Goal: Task Accomplishment & Management: Manage account settings

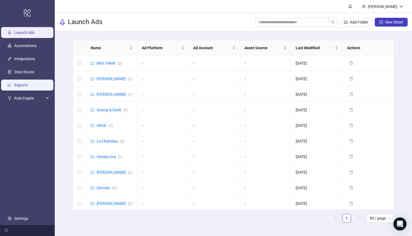
click at [18, 84] on link "Reports" at bounding box center [20, 85] width 13 height 4
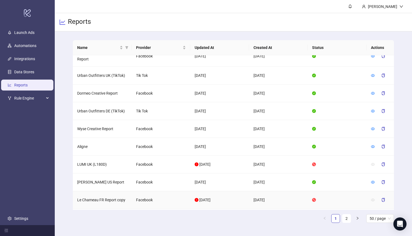
scroll to position [780, 0]
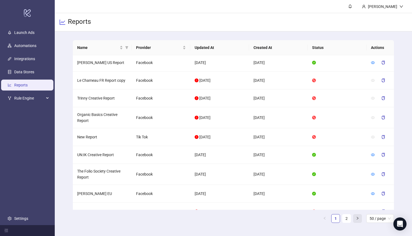
click at [357, 218] on icon "right" at bounding box center [357, 218] width 3 height 3
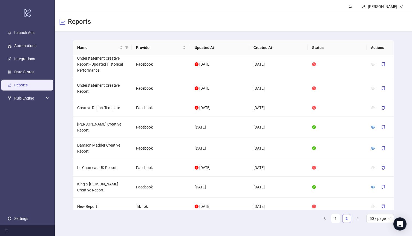
scroll to position [609, 0]
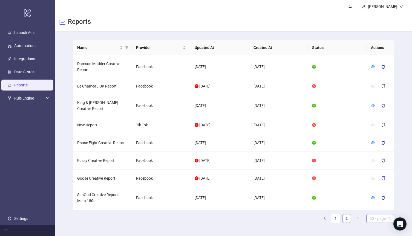
click at [382, 217] on span "50 / page" at bounding box center [379, 219] width 21 height 8
click at [377, 208] on div "100 / page" at bounding box center [380, 208] width 19 height 6
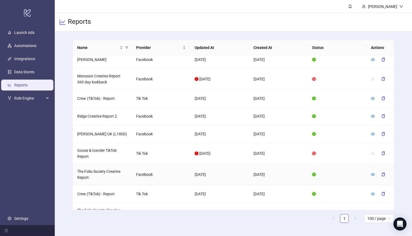
scroll to position [1442, 0]
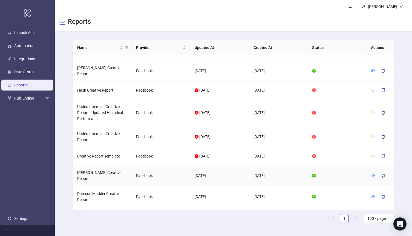
click at [97, 165] on td "[PERSON_NAME] Creative Report" at bounding box center [102, 175] width 59 height 21
click at [99, 165] on td "[PERSON_NAME] Creative Report" at bounding box center [102, 175] width 59 height 21
click at [374, 174] on icon "eye" at bounding box center [373, 176] width 4 height 4
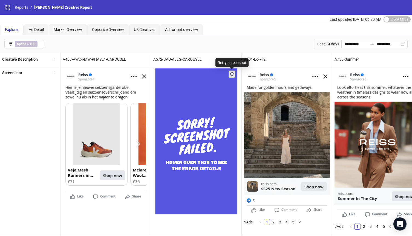
click at [232, 73] on icon "reload" at bounding box center [232, 75] width 4 height 4
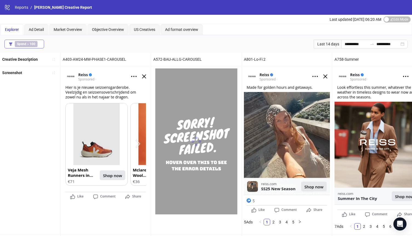
click at [30, 44] on b "100" at bounding box center [33, 44] width 6 height 4
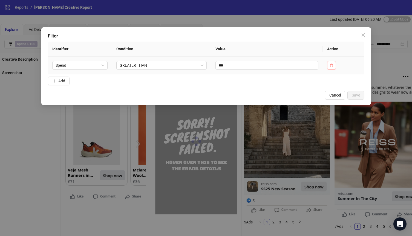
click at [331, 66] on icon "delete" at bounding box center [332, 65] width 4 height 4
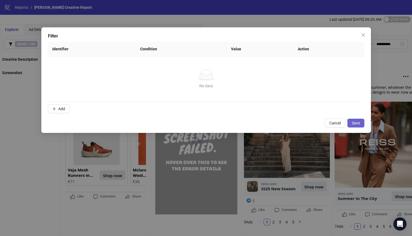
click at [353, 123] on span "Save" at bounding box center [356, 123] width 8 height 4
click at [20, 131] on div "Filter Identifier Condition Value Action No data No data Add Cancel Save" at bounding box center [206, 118] width 412 height 236
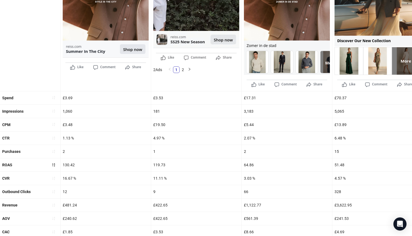
scroll to position [149, 0]
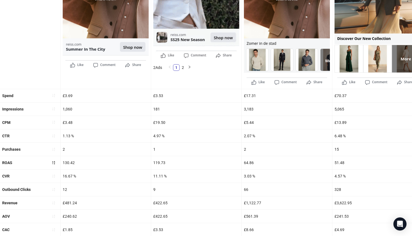
click at [36, 90] on div "Spend" at bounding box center [30, 95] width 60 height 13
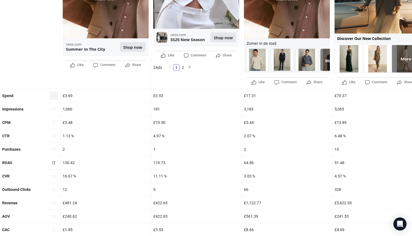
click at [53, 97] on icon "sort-ascending" at bounding box center [54, 96] width 4 height 4
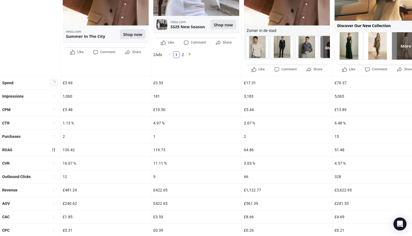
scroll to position [166, 0]
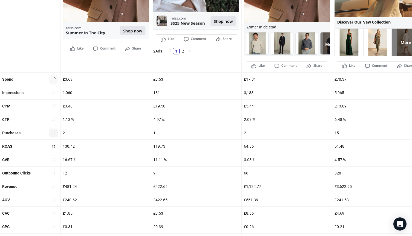
click at [56, 134] on button "button" at bounding box center [53, 133] width 9 height 9
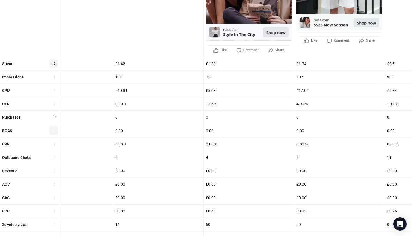
scroll to position [0, 0]
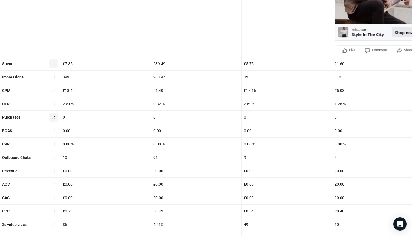
click at [54, 117] on icon "sort-ascending" at bounding box center [54, 117] width 4 height 4
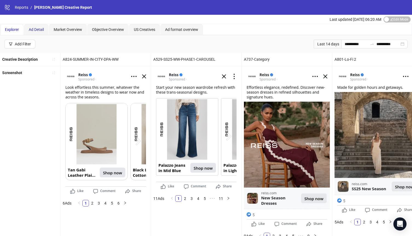
click at [35, 31] on span "Ad Detail" at bounding box center [36, 29] width 15 height 4
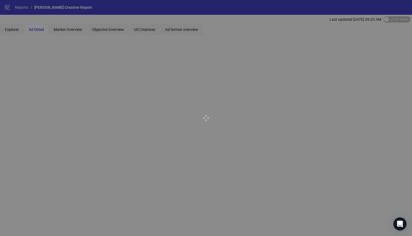
click at [38, 30] on div at bounding box center [206, 118] width 412 height 236
click at [39, 27] on div at bounding box center [206, 118] width 412 height 236
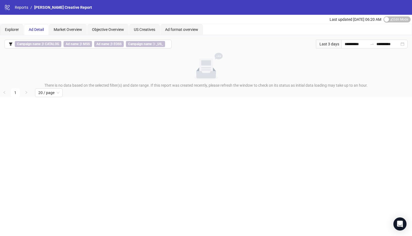
click at [42, 31] on span "Ad Detail" at bounding box center [36, 29] width 15 height 4
click at [63, 32] on div "Market Overview" at bounding box center [68, 30] width 28 height 6
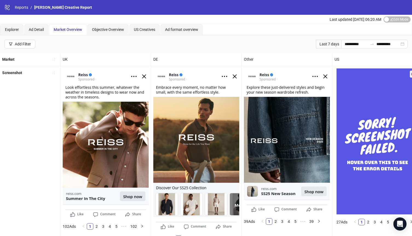
click at [66, 59] on div "UK" at bounding box center [105, 59] width 90 height 13
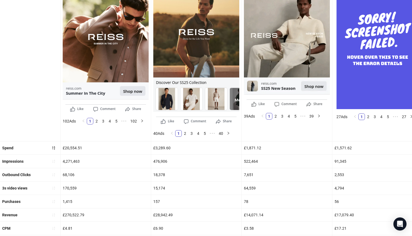
scroll to position [106, 0]
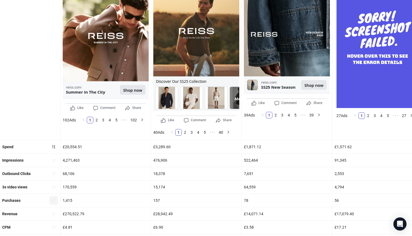
click at [54, 201] on icon "sort-ascending" at bounding box center [54, 201] width 4 height 4
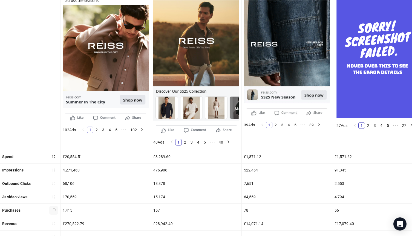
scroll to position [104, 0]
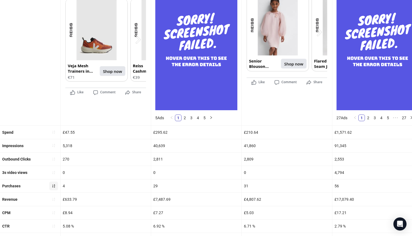
click at [54, 186] on icon "sort-ascending" at bounding box center [54, 186] width 4 height 4
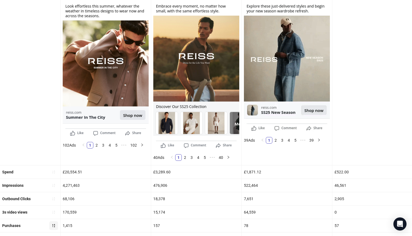
scroll to position [80, 0]
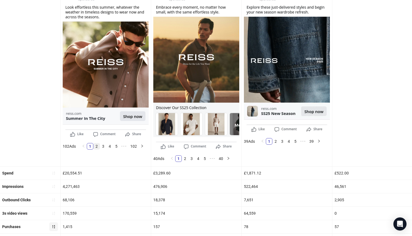
click at [96, 146] on link "2" at bounding box center [97, 146] width 6 height 6
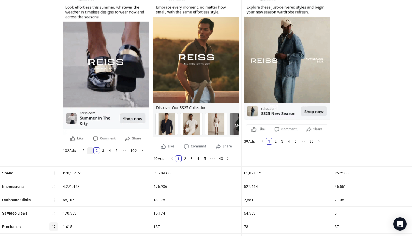
click at [90, 152] on link "1" at bounding box center [90, 151] width 6 height 6
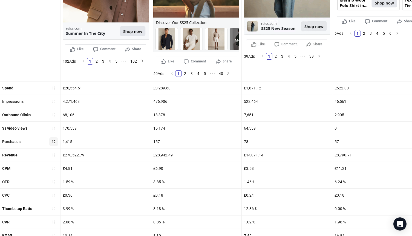
scroll to position [166, 0]
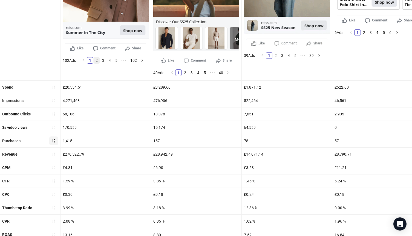
click at [98, 57] on link "2" at bounding box center [97, 60] width 6 height 6
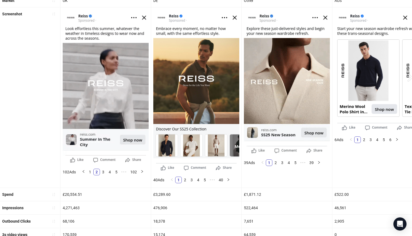
scroll to position [59, 0]
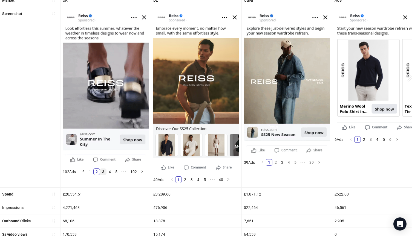
click at [103, 171] on link "3" at bounding box center [103, 172] width 6 height 6
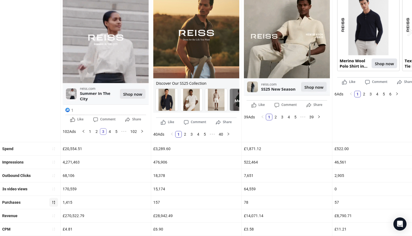
scroll to position [108, 0]
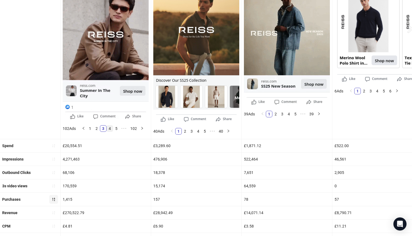
click at [111, 129] on link "4" at bounding box center [110, 129] width 6 height 6
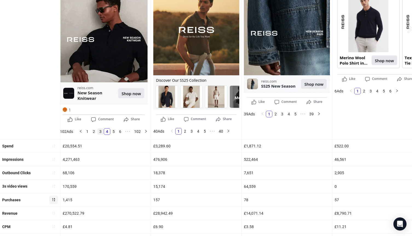
click at [103, 131] on link "3" at bounding box center [100, 132] width 6 height 6
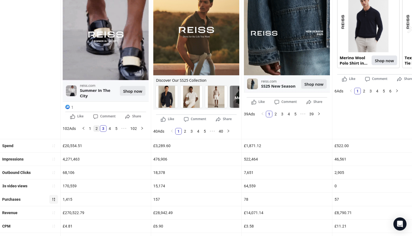
click at [96, 129] on link "2" at bounding box center [97, 129] width 6 height 6
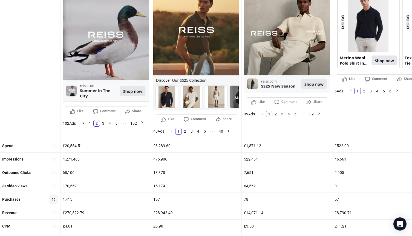
click at [89, 126] on ul "1 2 3 4 5 ••• 102" at bounding box center [113, 123] width 70 height 11
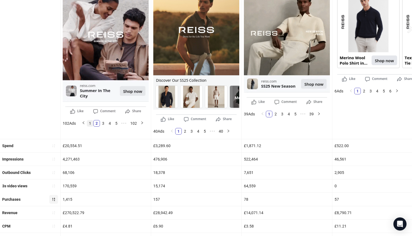
click at [93, 121] on link "1" at bounding box center [90, 123] width 6 height 6
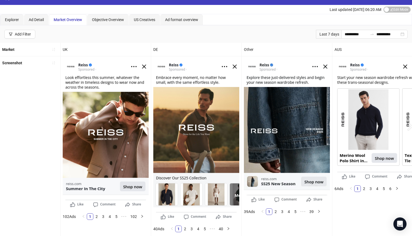
scroll to position [0, 0]
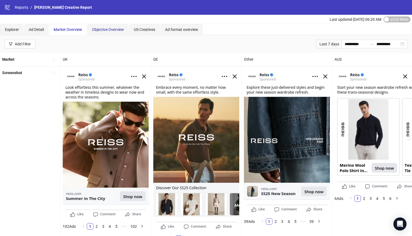
click at [107, 31] on span "Objective Overview" at bounding box center [108, 29] width 32 height 4
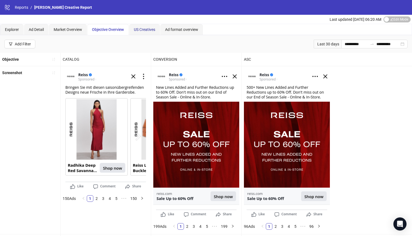
click at [148, 28] on span "US Creatives" at bounding box center [144, 29] width 21 height 4
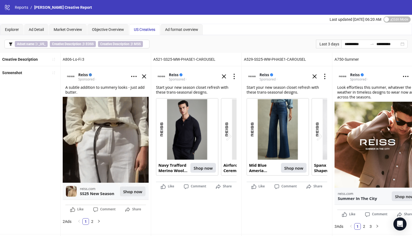
click at [323, 45] on div "Last 3 days" at bounding box center [328, 44] width 25 height 9
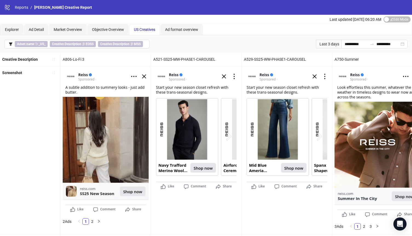
click at [327, 44] on div "Last 3 days" at bounding box center [328, 44] width 25 height 9
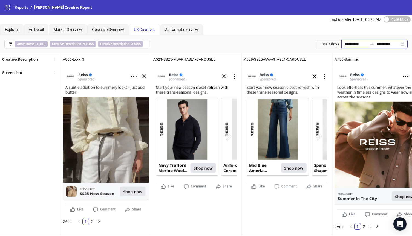
click at [348, 44] on input "**********" at bounding box center [356, 44] width 23 height 6
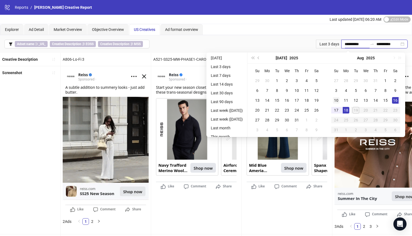
type input "**********"
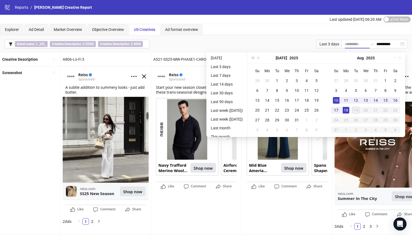
click at [338, 102] on div "10" at bounding box center [336, 100] width 7 height 7
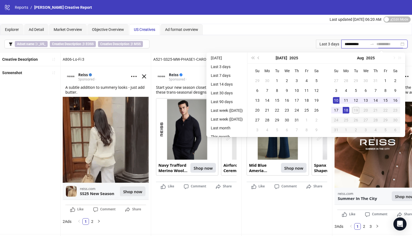
type input "**********"
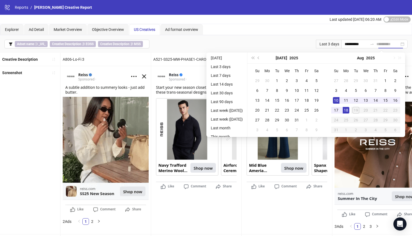
click at [349, 109] on div "18" at bounding box center [346, 110] width 7 height 7
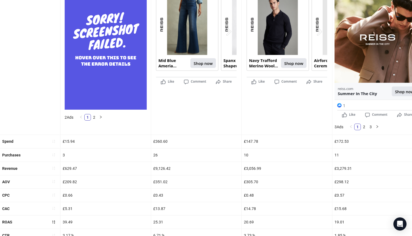
scroll to position [120, 0]
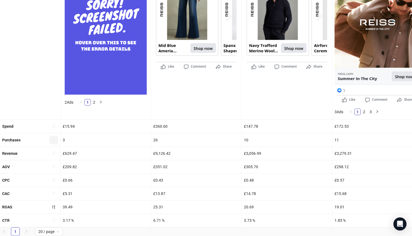
click at [54, 141] on icon "sort-ascending" at bounding box center [54, 140] width 4 height 4
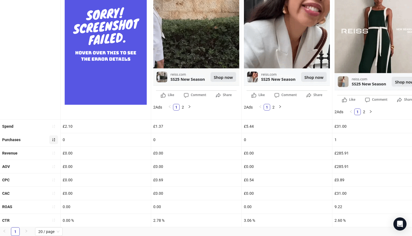
scroll to position [110, 0]
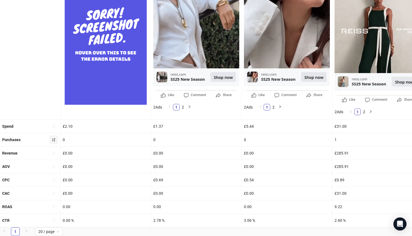
click at [54, 140] on icon "sort-ascending" at bounding box center [54, 140] width 4 height 4
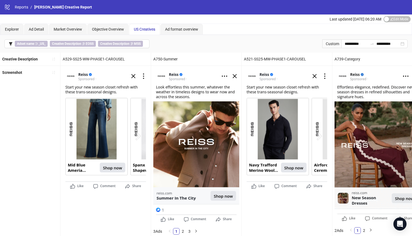
scroll to position [0, 0]
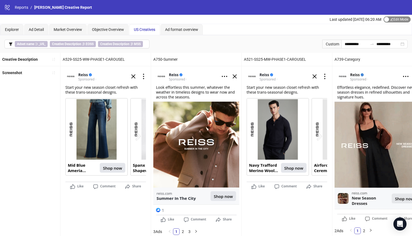
click at [387, 19] on div "button" at bounding box center [386, 19] width 5 height 5
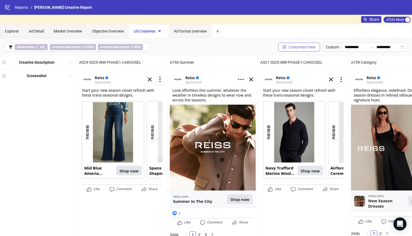
click at [297, 49] on span "Customize View" at bounding box center [301, 47] width 27 height 4
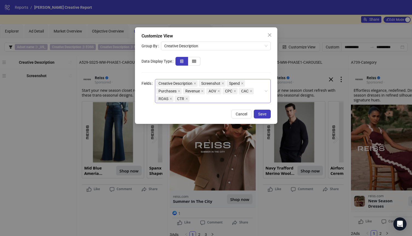
click at [204, 101] on div "Creative Description Screenshot Spend Purchases Revenue AOV CPC CAC ROAS CTR" at bounding box center [210, 91] width 108 height 23
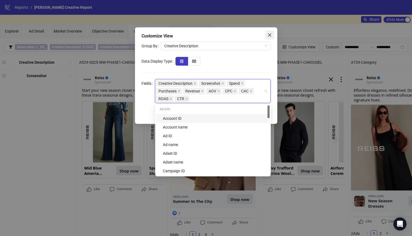
click at [269, 35] on icon "close" at bounding box center [269, 34] width 3 height 3
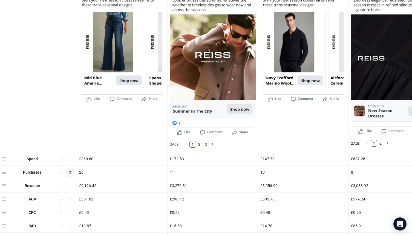
scroll to position [88, 0]
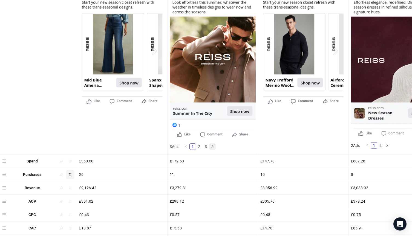
click at [214, 146] on icon "right" at bounding box center [212, 146] width 3 height 3
click at [188, 145] on icon "left" at bounding box center [185, 146] width 3 height 3
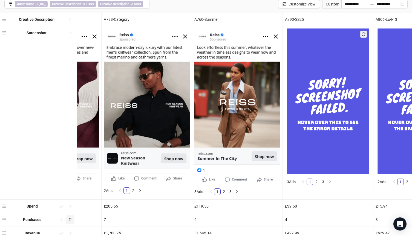
scroll to position [0, 380]
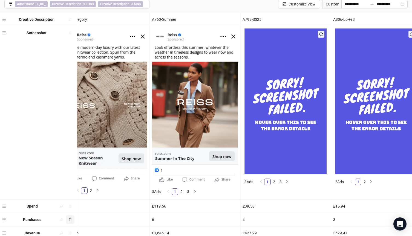
click at [321, 33] on icon "reload" at bounding box center [321, 34] width 4 height 4
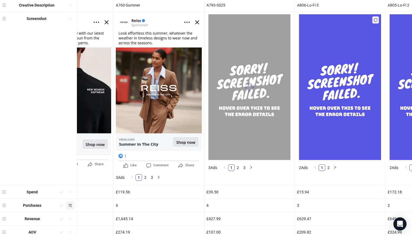
scroll to position [57, 0]
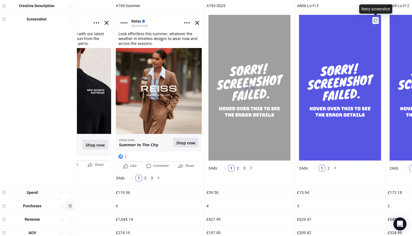
click at [377, 21] on icon "reload" at bounding box center [376, 21] width 4 height 4
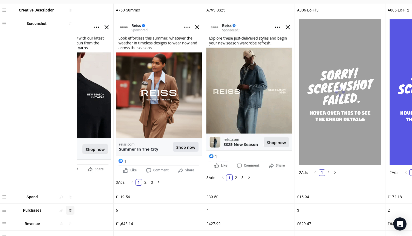
scroll to position [0, 0]
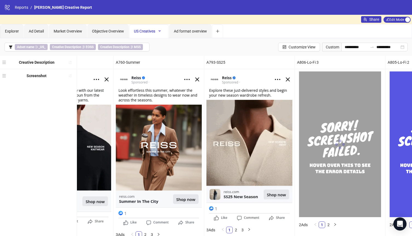
click at [160, 30] on icon "caret-down" at bounding box center [160, 31] width 4 height 4
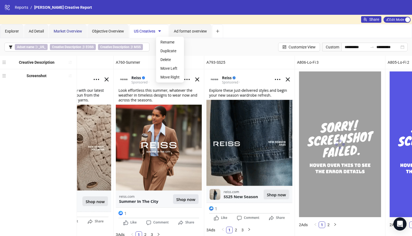
click at [63, 31] on span "Market Overview" at bounding box center [68, 31] width 28 height 4
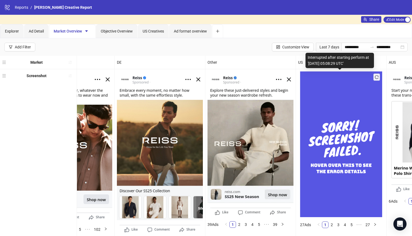
scroll to position [0, 54]
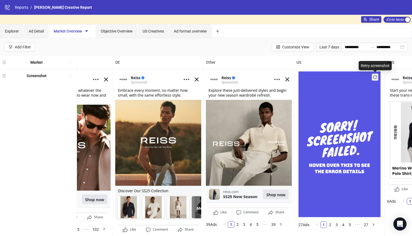
click at [374, 76] on icon "reload" at bounding box center [375, 77] width 4 height 4
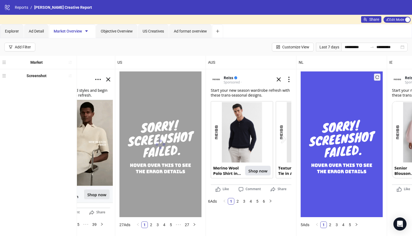
scroll to position [0, 240]
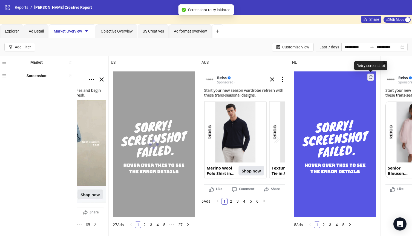
click at [369, 79] on icon "reload" at bounding box center [371, 77] width 4 height 4
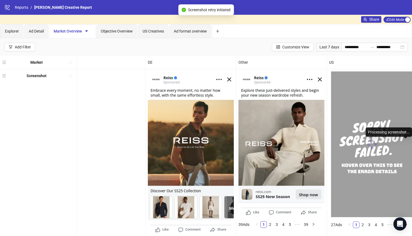
scroll to position [0, 0]
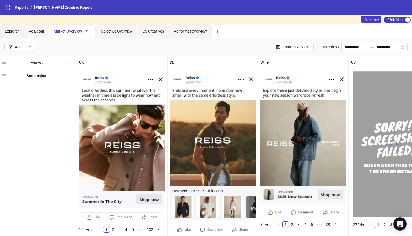
click at [86, 31] on icon "caret-down" at bounding box center [86, 31] width 3 height 2
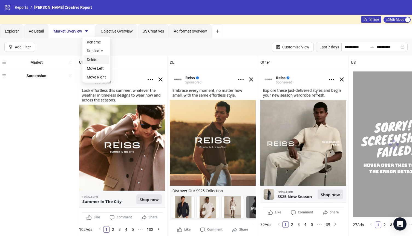
click at [95, 58] on span "Delete" at bounding box center [96, 60] width 19 height 6
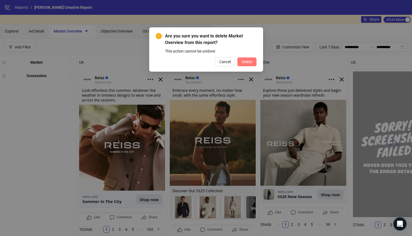
click at [245, 61] on span "Delete" at bounding box center [247, 62] width 10 height 4
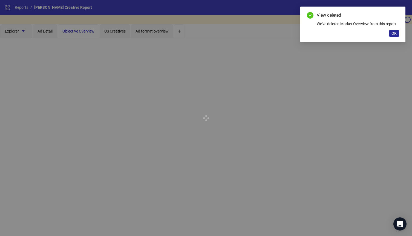
click at [397, 33] on button "OK" at bounding box center [394, 33] width 10 height 7
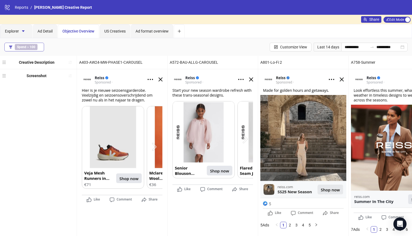
click at [27, 45] on span "Spend > 100" at bounding box center [26, 47] width 23 height 6
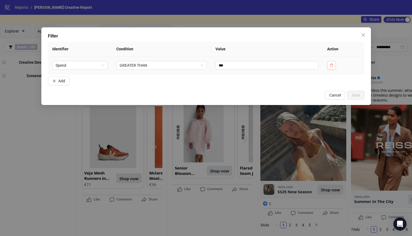
click at [333, 67] on icon "delete" at bounding box center [332, 65] width 4 height 4
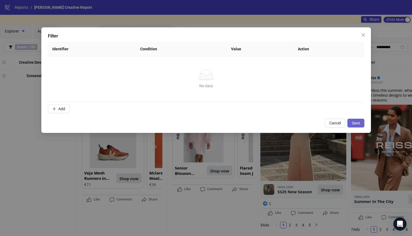
click at [355, 124] on span "Save" at bounding box center [356, 123] width 8 height 4
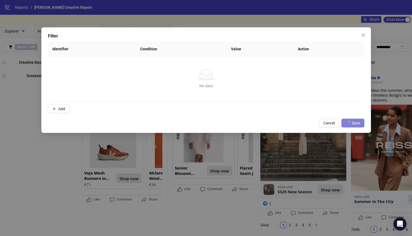
click at [18, 162] on div "Filter Identifier Condition Value Action No data No data Add Cancel Save" at bounding box center [206, 118] width 412 height 236
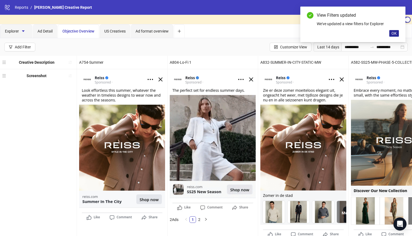
click at [394, 34] on span "OK" at bounding box center [393, 33] width 5 height 4
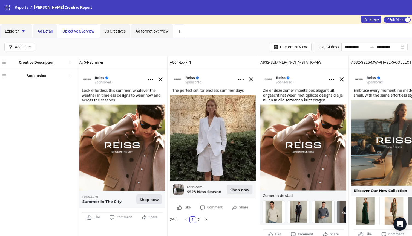
click at [47, 32] on span "Ad Detail" at bounding box center [44, 31] width 15 height 4
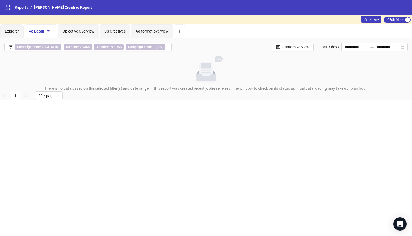
click at [44, 30] on span "Ad Detail" at bounding box center [41, 31] width 24 height 4
click at [49, 31] on icon "caret-down" at bounding box center [48, 31] width 3 height 2
click at [53, 58] on span "Delete" at bounding box center [57, 60] width 19 height 6
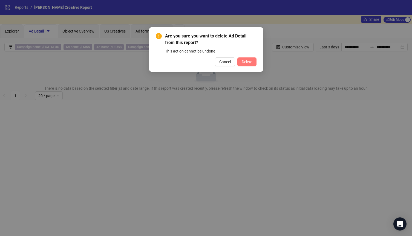
click at [247, 62] on span "Delete" at bounding box center [247, 62] width 10 height 4
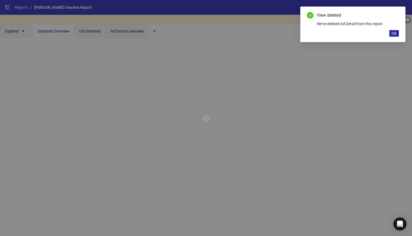
click at [397, 33] on button "OK" at bounding box center [394, 33] width 10 height 7
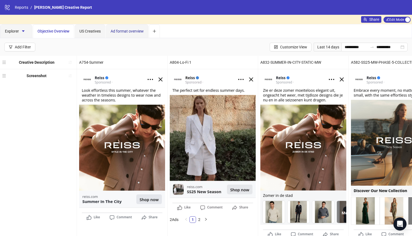
click at [119, 33] on span "Ad format overview" at bounding box center [127, 31] width 33 height 4
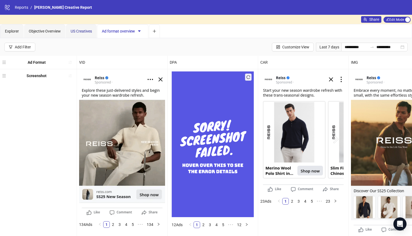
click at [82, 28] on div "US Creatives" at bounding box center [81, 31] width 21 height 6
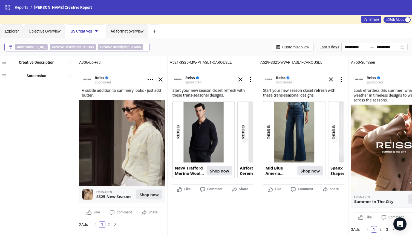
click at [78, 47] on b "Creative Description" at bounding box center [66, 47] width 29 height 4
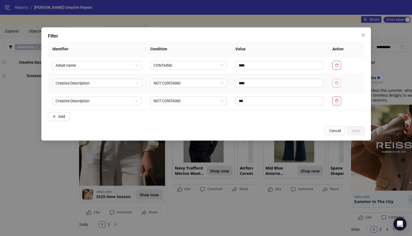
click at [339, 83] on icon "delete" at bounding box center [337, 83] width 4 height 4
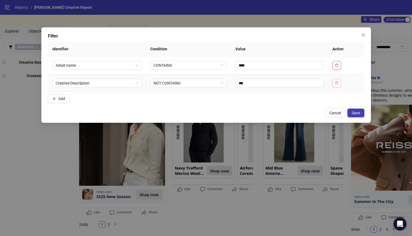
click at [338, 84] on icon "delete" at bounding box center [337, 83] width 4 height 4
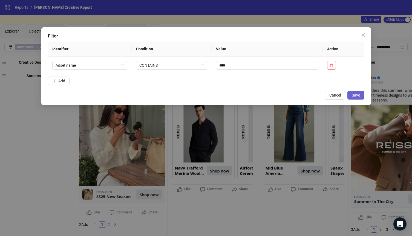
click at [356, 95] on span "Save" at bounding box center [356, 95] width 8 height 4
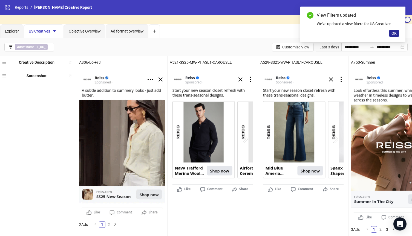
click at [393, 33] on span "OK" at bounding box center [393, 33] width 5 height 4
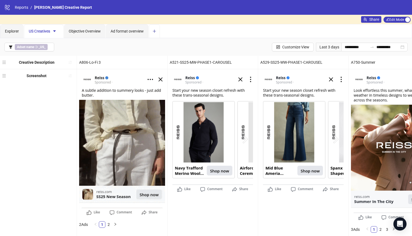
click at [156, 31] on icon "plus" at bounding box center [154, 31] width 4 height 4
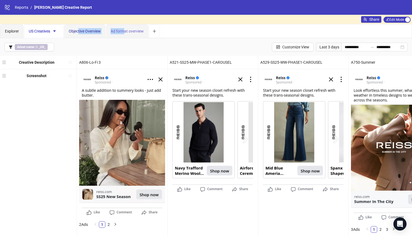
drag, startPoint x: 79, startPoint y: 32, endPoint x: 125, endPoint y: 33, distance: 46.0
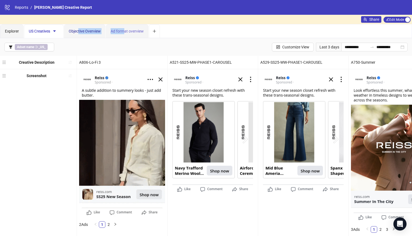
click at [125, 33] on div "Explorer US Creatives Objective Overview Ad format overview" at bounding box center [80, 31] width 160 height 14
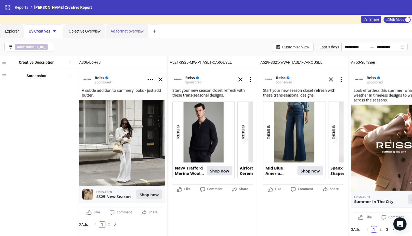
click at [127, 36] on div "Ad format overview" at bounding box center [127, 31] width 42 height 14
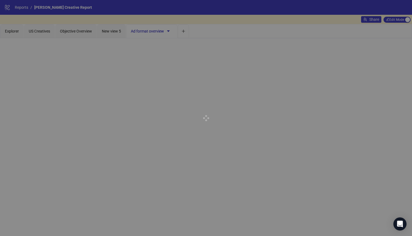
click at [115, 96] on div at bounding box center [206, 118] width 412 height 236
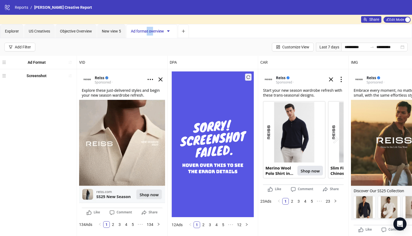
drag, startPoint x: 148, startPoint y: 30, endPoint x: 154, endPoint y: 30, distance: 6.9
click at [154, 30] on span "Ad format overview" at bounding box center [152, 31] width 42 height 4
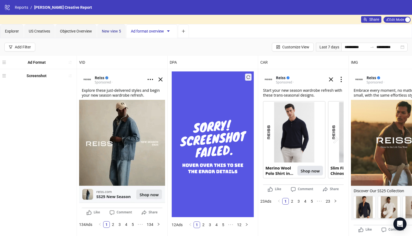
click at [114, 30] on span "New view 5" at bounding box center [111, 31] width 19 height 4
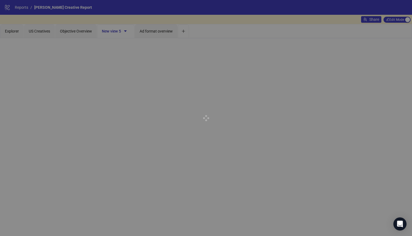
click at [126, 30] on div at bounding box center [206, 118] width 412 height 236
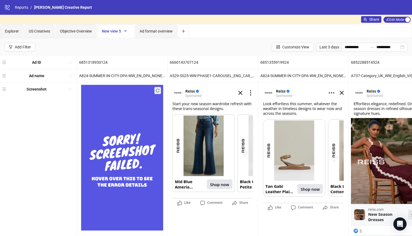
click at [126, 32] on icon "caret-down" at bounding box center [125, 31] width 4 height 4
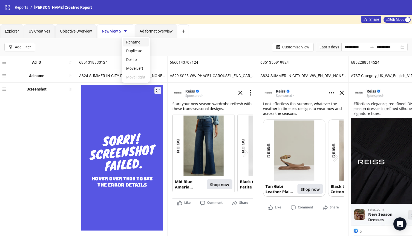
click at [135, 42] on span "Rename" at bounding box center [135, 42] width 19 height 6
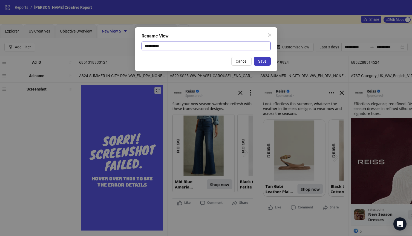
drag, startPoint x: 171, startPoint y: 45, endPoint x: 133, endPoint y: 44, distance: 38.0
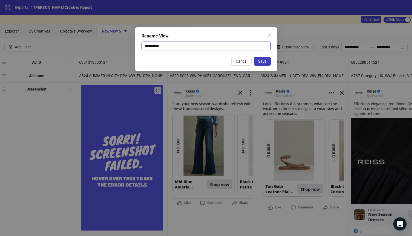
click at [133, 44] on div "**********" at bounding box center [206, 118] width 412 height 236
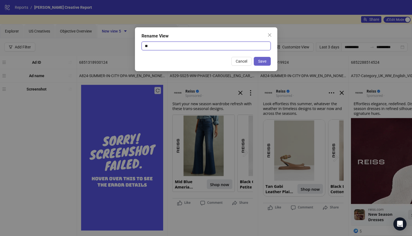
type input "**"
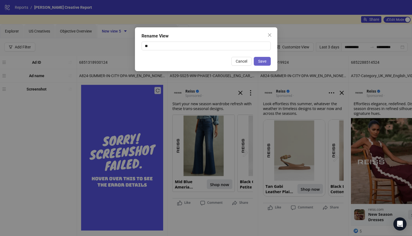
click at [265, 61] on span "Save" at bounding box center [262, 61] width 8 height 4
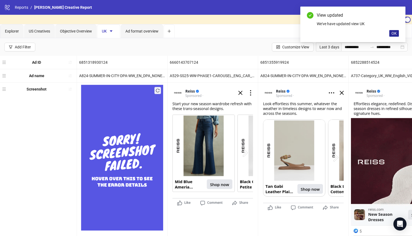
click at [393, 34] on span "OK" at bounding box center [393, 33] width 5 height 4
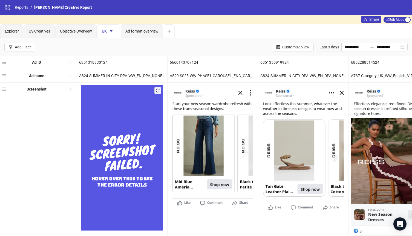
click at [58, 126] on div "Screenshot" at bounding box center [38, 165] width 77 height 164
drag, startPoint x: 71, startPoint y: 33, endPoint x: 60, endPoint y: 32, distance: 10.7
click at [60, 32] on span "Objective Overview" at bounding box center [76, 31] width 32 height 4
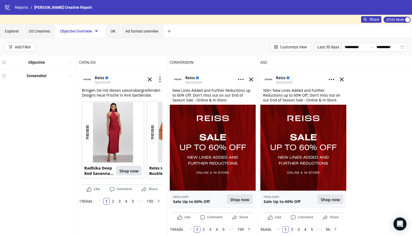
click at [81, 51] on div "**********" at bounding box center [206, 47] width 412 height 18
click at [173, 30] on button "Add tab" at bounding box center [169, 31] width 11 height 14
click at [136, 30] on span "New view 6" at bounding box center [134, 31] width 19 height 4
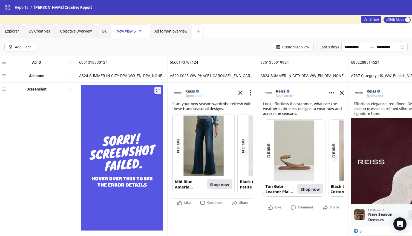
click at [140, 31] on icon "caret-down" at bounding box center [140, 31] width 3 height 2
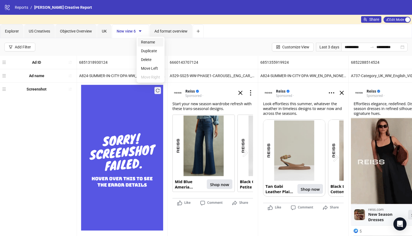
click at [148, 42] on span "Rename" at bounding box center [150, 42] width 19 height 6
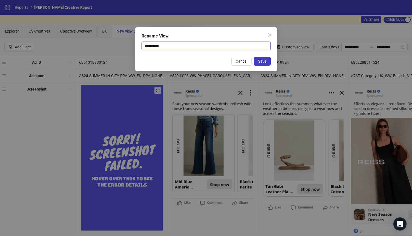
drag, startPoint x: 174, startPoint y: 46, endPoint x: 134, endPoint y: 46, distance: 39.7
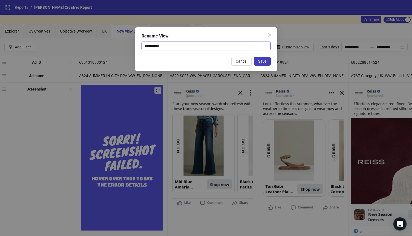
click at [134, 46] on div "**********" at bounding box center [206, 118] width 412 height 236
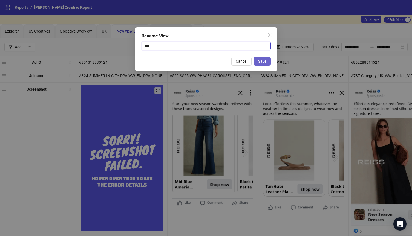
type input "***"
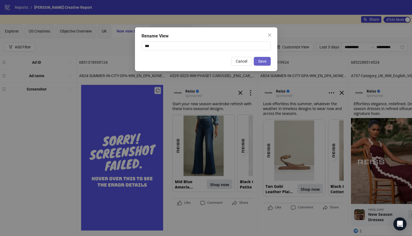
click at [264, 60] on span "Save" at bounding box center [262, 61] width 8 height 4
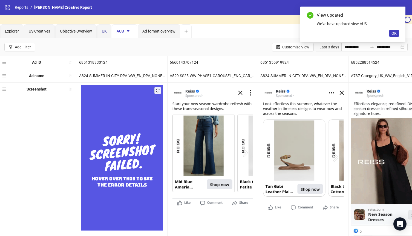
click at [105, 34] on div "UK" at bounding box center [104, 31] width 5 height 6
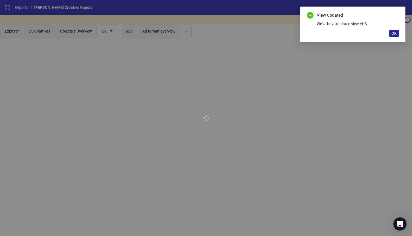
click at [395, 33] on span "OK" at bounding box center [393, 33] width 5 height 4
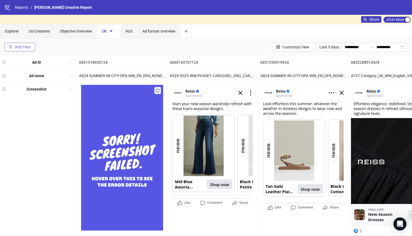
click at [23, 48] on div "Add Filter" at bounding box center [23, 47] width 16 height 4
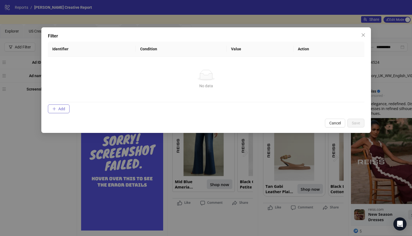
click at [60, 109] on span "Add" at bounding box center [61, 109] width 7 height 4
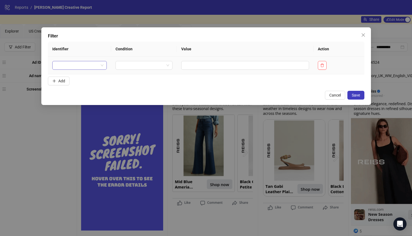
click at [76, 66] on input "search" at bounding box center [77, 65] width 43 height 8
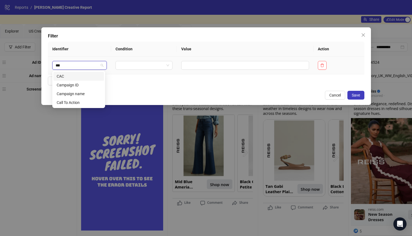
type input "****"
click at [70, 87] on div "Campaign name" at bounding box center [79, 85] width 44 height 6
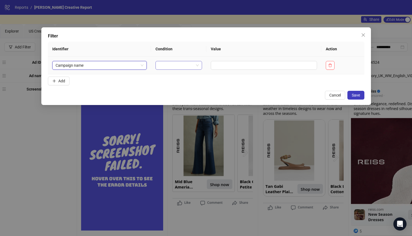
click at [170, 67] on input "search" at bounding box center [176, 65] width 35 height 8
click at [172, 85] on div "CONTAINS" at bounding box center [177, 85] width 36 height 6
click at [239, 70] on td at bounding box center [272, 66] width 106 height 18
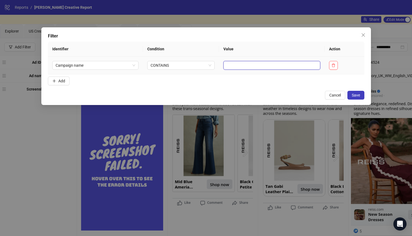
click at [235, 65] on input "text" at bounding box center [271, 65] width 97 height 9
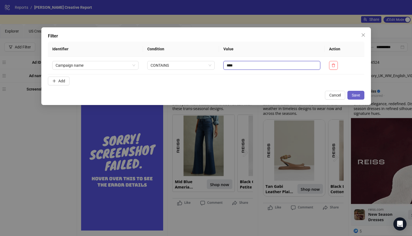
type input "****"
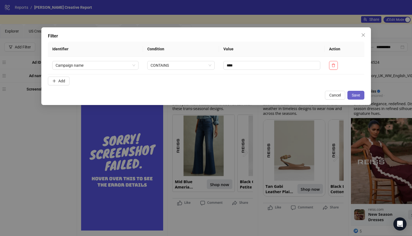
click at [357, 95] on span "Save" at bounding box center [356, 95] width 8 height 4
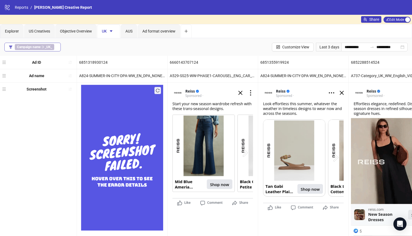
click at [10, 47] on icon "filter" at bounding box center [11, 47] width 4 height 4
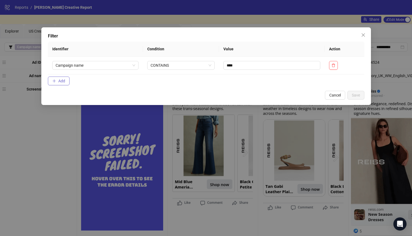
click at [62, 80] on span "Add" at bounding box center [61, 81] width 7 height 4
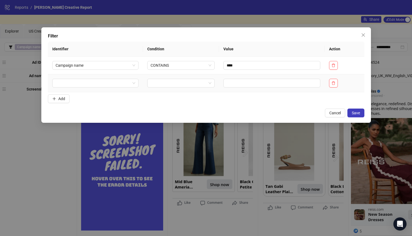
click at [77, 88] on td at bounding box center [95, 83] width 95 height 18
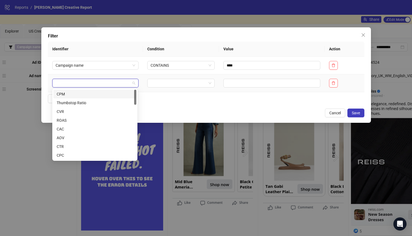
click at [77, 84] on input "search" at bounding box center [93, 83] width 75 height 8
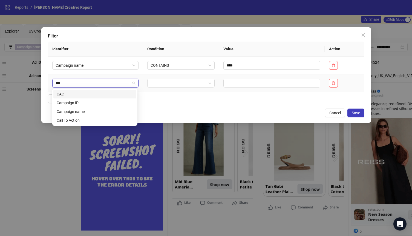
type input "****"
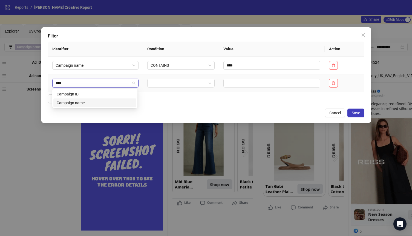
click at [77, 104] on div "Campaign name" at bounding box center [95, 103] width 76 height 6
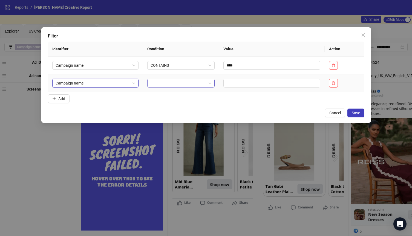
click at [157, 86] on input "search" at bounding box center [179, 83] width 56 height 8
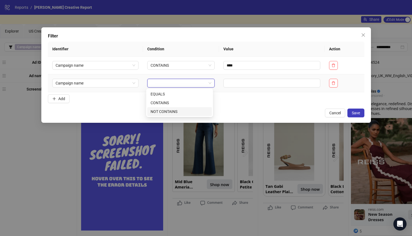
click at [169, 112] on div "NOT CONTAINS" at bounding box center [180, 112] width 58 height 6
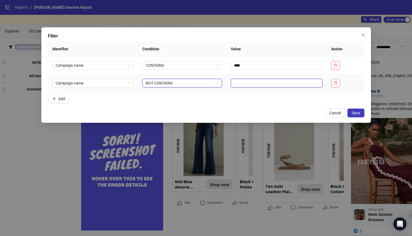
click at [250, 83] on input "text" at bounding box center [277, 83] width 92 height 9
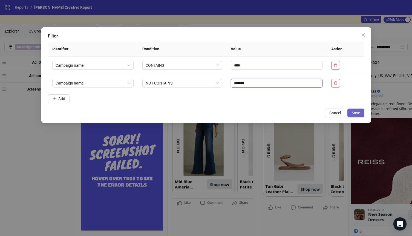
type input "*******"
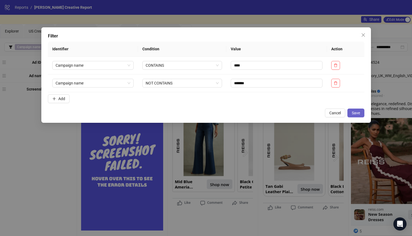
click at [354, 112] on span "Save" at bounding box center [356, 113] width 8 height 4
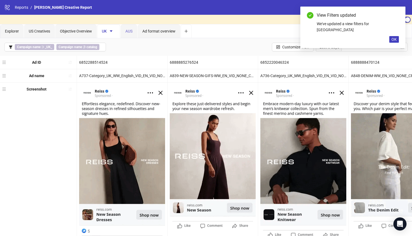
click at [127, 34] on div "AUS" at bounding box center [129, 31] width 16 height 14
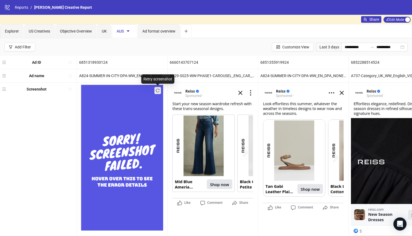
click at [158, 93] on button "button" at bounding box center [157, 90] width 7 height 7
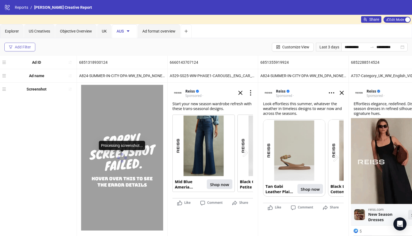
click at [19, 46] on div "Add Filter" at bounding box center [23, 47] width 16 height 4
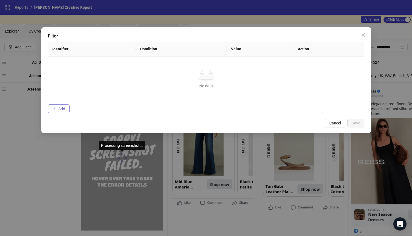
click at [59, 110] on span "Add" at bounding box center [61, 109] width 7 height 4
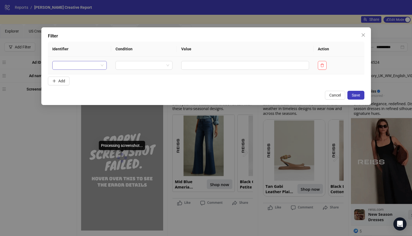
click at [94, 65] on input "search" at bounding box center [77, 65] width 43 height 8
type input "*****"
click at [76, 87] on div "Campaign name" at bounding box center [79, 85] width 44 height 6
click at [180, 68] on input "search" at bounding box center [176, 65] width 35 height 8
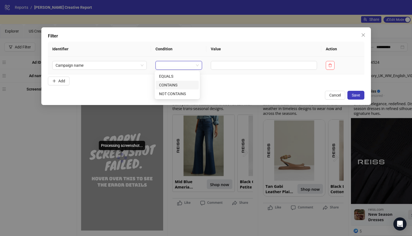
click at [176, 85] on div "CONTAINS" at bounding box center [177, 85] width 36 height 6
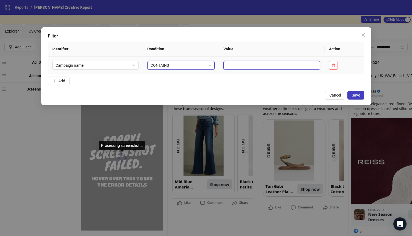
click at [244, 63] on input "text" at bounding box center [271, 65] width 97 height 9
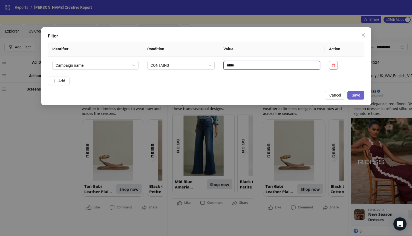
type input "*****"
click at [356, 94] on span "Save" at bounding box center [356, 95] width 8 height 4
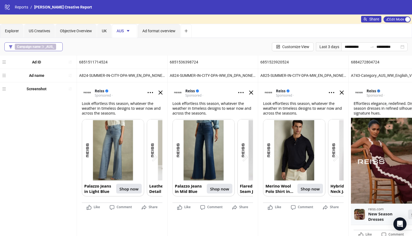
click at [12, 49] on button "Campaign name ∋ _AUS_" at bounding box center [33, 46] width 58 height 9
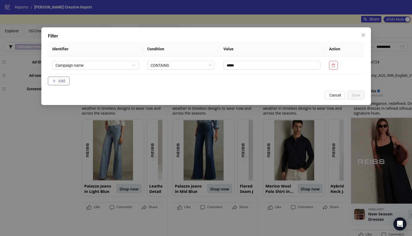
click at [60, 82] on span "Add" at bounding box center [61, 81] width 7 height 4
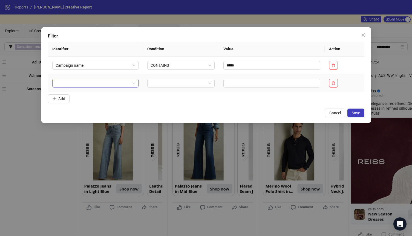
click at [75, 83] on input "search" at bounding box center [93, 83] width 75 height 8
type input "********"
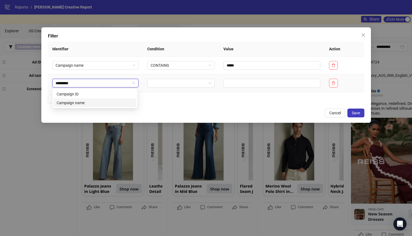
click at [76, 103] on div "Campaign name" at bounding box center [95, 103] width 76 height 6
click at [167, 87] on input "search" at bounding box center [179, 83] width 56 height 8
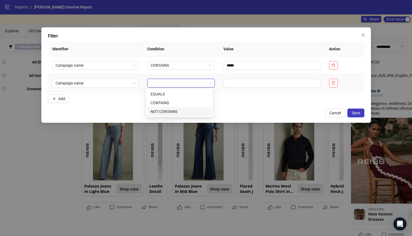
click at [164, 111] on div "NOT CONTAINS" at bounding box center [180, 112] width 58 height 6
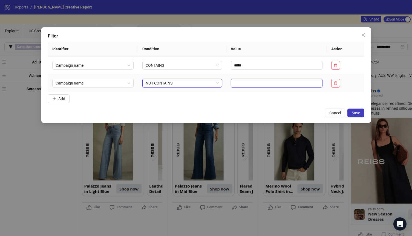
click at [252, 82] on input "text" at bounding box center [277, 83] width 92 height 9
type input "*******"
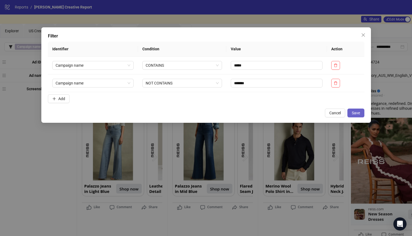
click at [355, 112] on span "Save" at bounding box center [356, 113] width 8 height 4
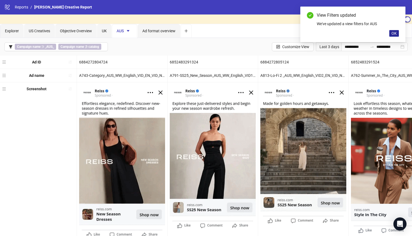
click at [395, 34] on span "OK" at bounding box center [393, 33] width 5 height 4
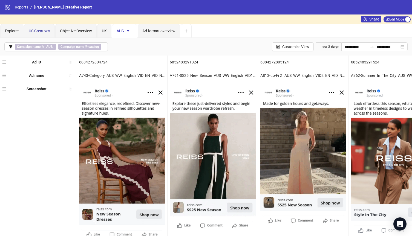
click at [49, 31] on span "US Creatives" at bounding box center [39, 31] width 21 height 4
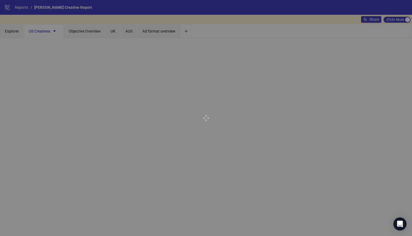
click at [56, 31] on div at bounding box center [206, 118] width 412 height 236
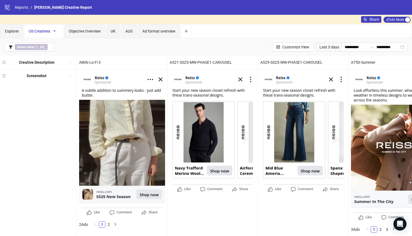
click at [54, 32] on icon "caret-down" at bounding box center [55, 31] width 4 height 4
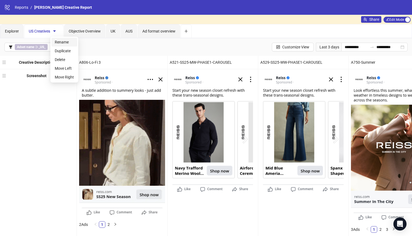
click at [63, 44] on span "Rename" at bounding box center [64, 42] width 19 height 6
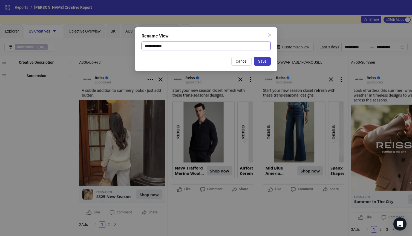
drag, startPoint x: 173, startPoint y: 46, endPoint x: 151, endPoint y: 46, distance: 22.2
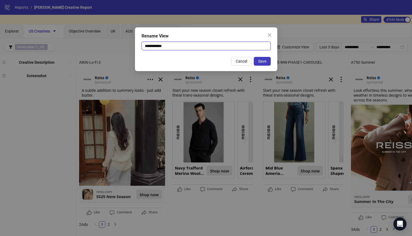
click at [151, 46] on input "**********" at bounding box center [205, 46] width 129 height 9
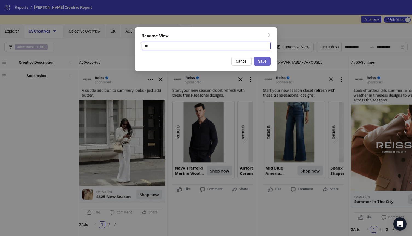
type input "**"
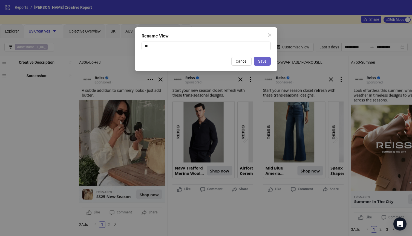
click at [265, 61] on span "Save" at bounding box center [262, 61] width 8 height 4
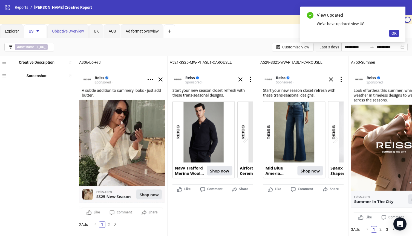
click at [75, 34] on div "Objective Overview" at bounding box center [67, 31] width 41 height 14
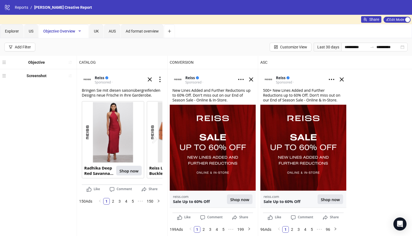
click at [79, 31] on icon "caret-down" at bounding box center [79, 31] width 3 height 2
click at [86, 58] on span "Delete" at bounding box center [89, 60] width 19 height 6
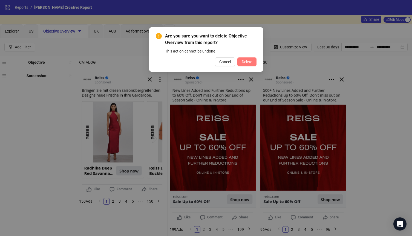
click at [253, 62] on button "Delete" at bounding box center [246, 61] width 19 height 9
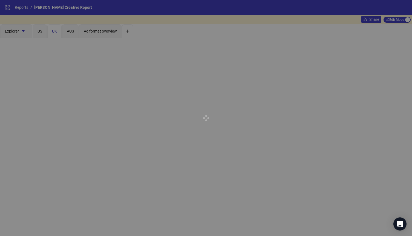
click at [178, 94] on div at bounding box center [206, 118] width 412 height 236
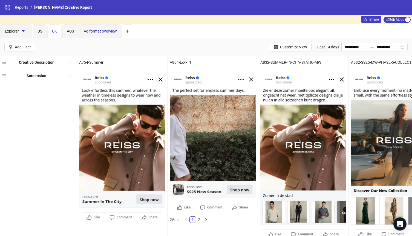
click at [105, 32] on span "Ad format overview" at bounding box center [100, 31] width 33 height 4
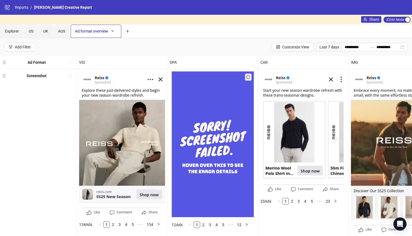
click at [112, 30] on icon "caret-down" at bounding box center [113, 31] width 4 height 4
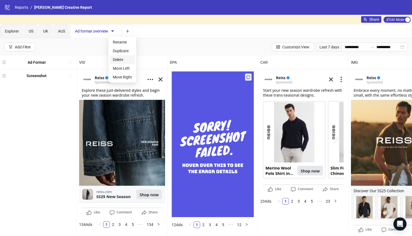
click at [120, 59] on span "Delete" at bounding box center [122, 60] width 19 height 6
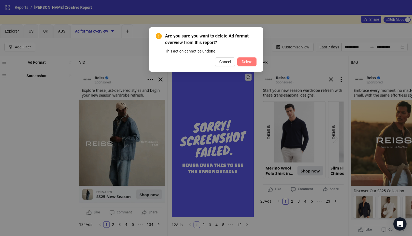
click at [250, 61] on span "Delete" at bounding box center [247, 62] width 10 height 4
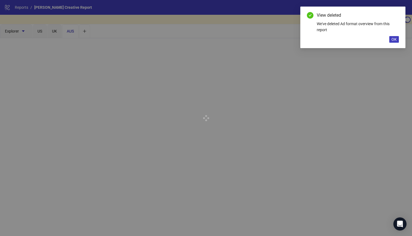
click at [83, 32] on div at bounding box center [206, 118] width 412 height 236
click at [394, 38] on span "OK" at bounding box center [393, 39] width 5 height 4
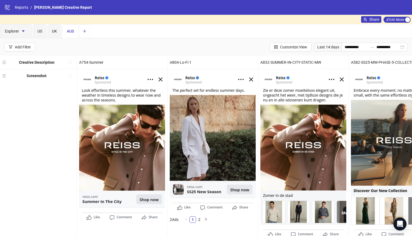
click at [86, 31] on icon "plus" at bounding box center [85, 31] width 4 height 4
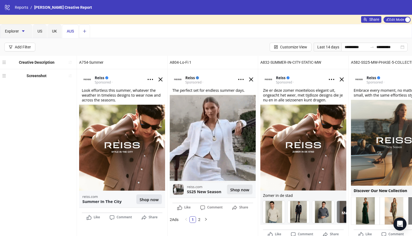
click at [86, 32] on icon "plus" at bounding box center [85, 31] width 4 height 4
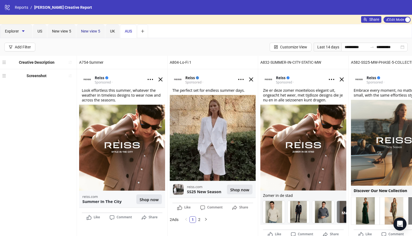
click at [96, 30] on span "New view 5" at bounding box center [90, 31] width 19 height 4
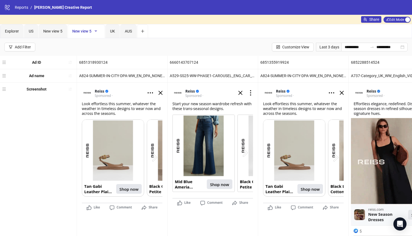
click at [96, 30] on icon "caret-down" at bounding box center [96, 31] width 4 height 4
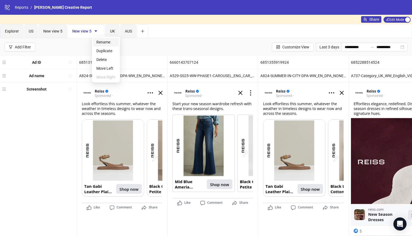
click at [105, 43] on span "Rename" at bounding box center [105, 42] width 19 height 6
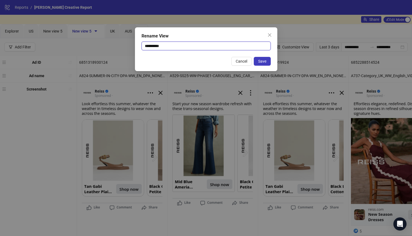
drag, startPoint x: 173, startPoint y: 47, endPoint x: 138, endPoint y: 44, distance: 34.9
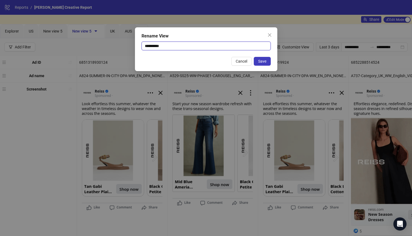
click at [138, 44] on div "**********" at bounding box center [206, 49] width 142 height 44
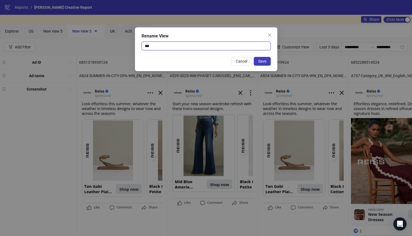
drag, startPoint x: 154, startPoint y: 47, endPoint x: 141, endPoint y: 47, distance: 12.9
click at [141, 47] on input "***" at bounding box center [205, 46] width 129 height 9
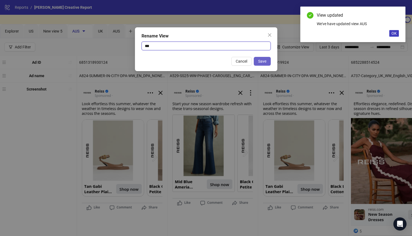
type input "***"
click at [263, 59] on span "Save" at bounding box center [262, 61] width 8 height 4
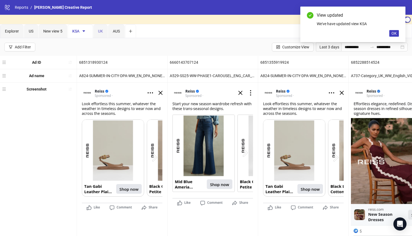
click at [101, 35] on div "UK" at bounding box center [100, 31] width 14 height 14
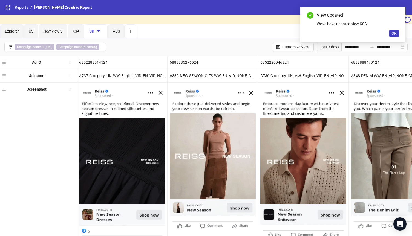
scroll to position [33, 0]
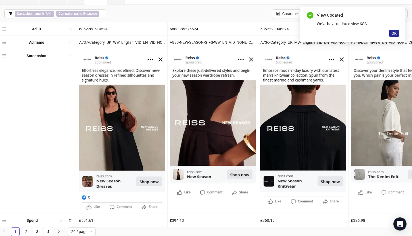
click at [398, 34] on button "OK" at bounding box center [394, 33] width 10 height 7
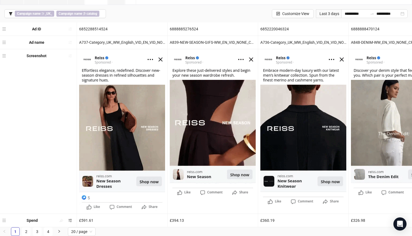
scroll to position [0, 2]
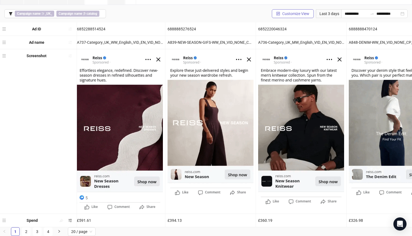
click at [296, 16] on button "Customize View" at bounding box center [293, 13] width 42 height 9
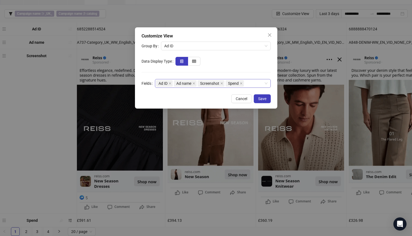
click at [253, 83] on div "Ad ID Ad name Screenshot Spend" at bounding box center [210, 84] width 108 height 8
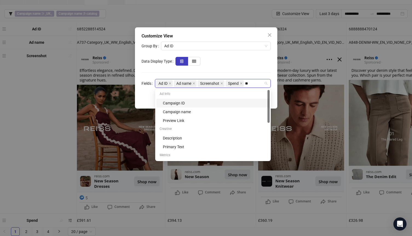
type input "***"
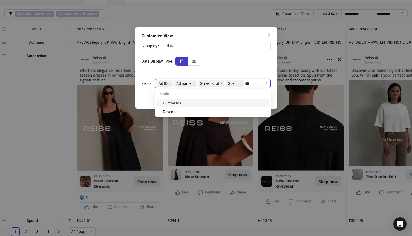
click at [235, 101] on div "Purchases" at bounding box center [214, 103] width 103 height 6
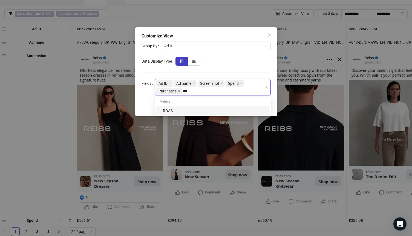
type input "****"
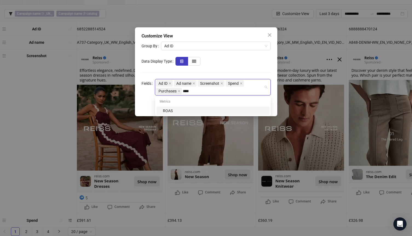
click at [203, 112] on div "ROAS" at bounding box center [214, 111] width 103 height 6
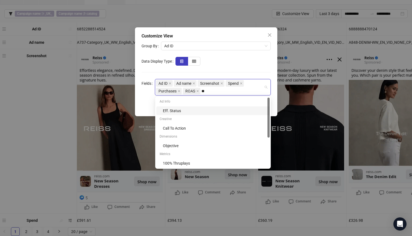
type input "***"
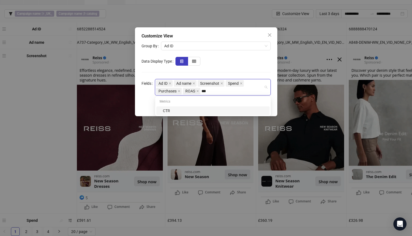
click at [186, 111] on div "CTR" at bounding box center [214, 111] width 103 height 6
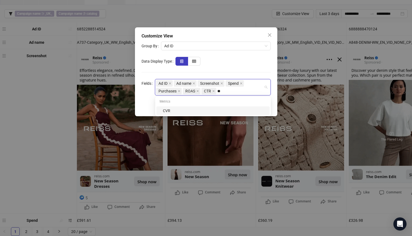
type input "***"
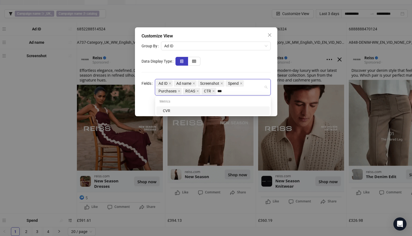
click at [216, 110] on div "CVR" at bounding box center [214, 111] width 103 height 6
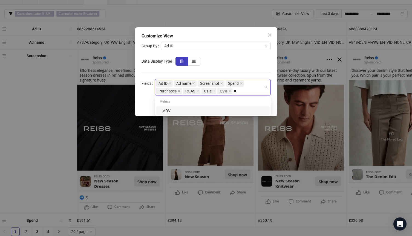
type input "***"
click at [230, 108] on div "AOV" at bounding box center [214, 111] width 103 height 6
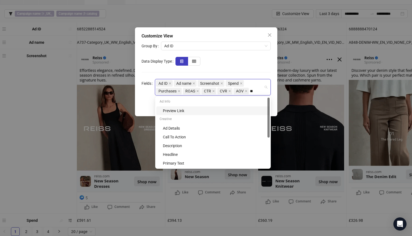
type input "*"
type input "**"
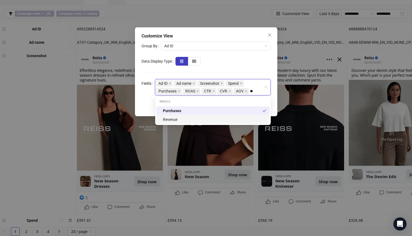
click at [208, 120] on div "Revenue" at bounding box center [214, 120] width 103 height 6
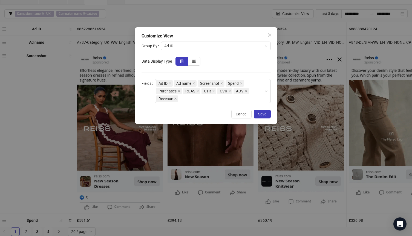
click at [48, 96] on div "Customize View Group By Ad ID Data Display Type Fields Ad ID Ad name Screenshot…" at bounding box center [206, 118] width 412 height 236
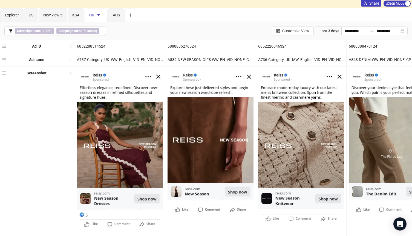
scroll to position [0, 0]
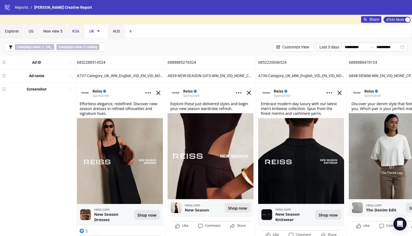
click at [77, 33] on span "KSA" at bounding box center [75, 31] width 7 height 4
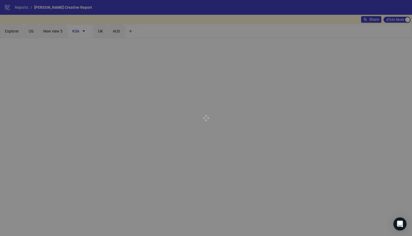
click at [30, 34] on div at bounding box center [206, 118] width 412 height 236
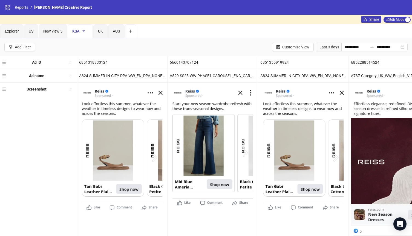
click at [85, 30] on icon "caret-down" at bounding box center [83, 31] width 3 height 2
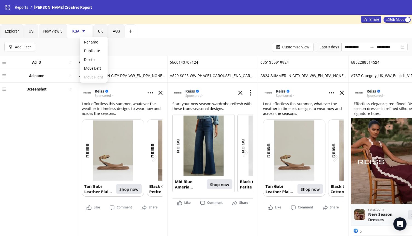
click at [179, 31] on div "Explorer US New view 5 KSA [GEOGRAPHIC_DATA] AUS" at bounding box center [205, 31] width 411 height 14
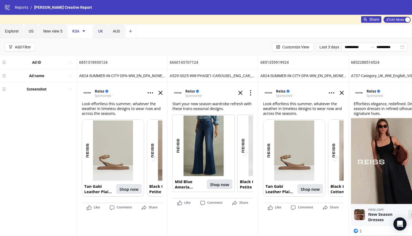
click at [99, 29] on span "UK" at bounding box center [100, 31] width 5 height 4
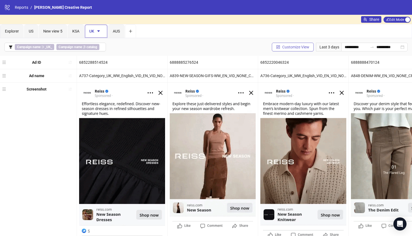
click at [291, 46] on span "Customize View" at bounding box center [295, 47] width 27 height 4
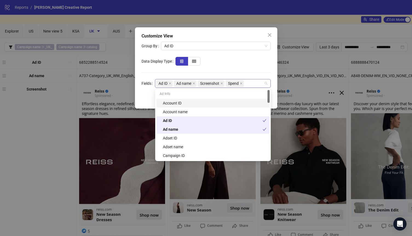
click at [250, 85] on div "Ad ID Ad name Screenshot Spend" at bounding box center [210, 84] width 108 height 8
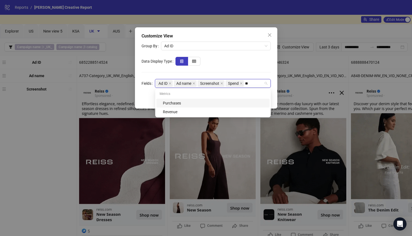
type input "***"
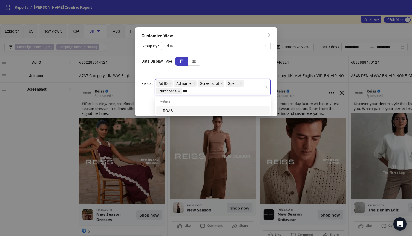
type input "****"
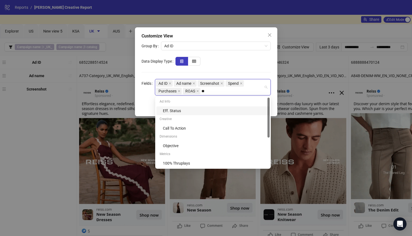
type input "***"
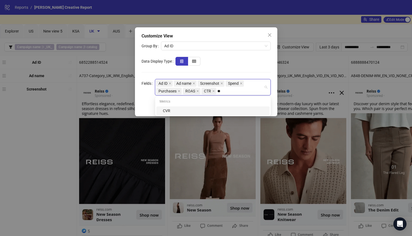
type input "***"
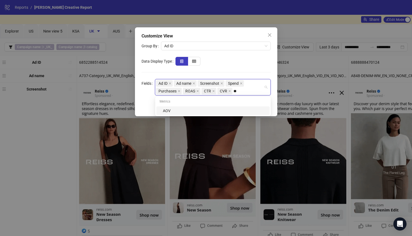
type input "***"
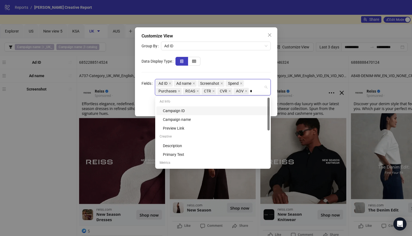
type input "**"
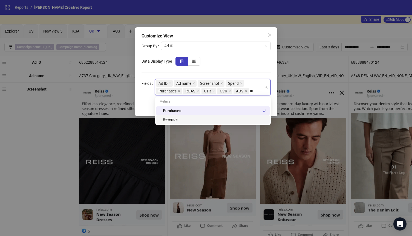
click at [207, 115] on div "Revenue" at bounding box center [212, 119] width 113 height 9
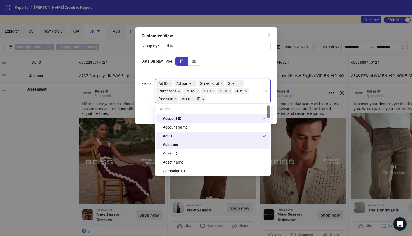
click at [204, 99] on icon "close" at bounding box center [202, 98] width 3 height 3
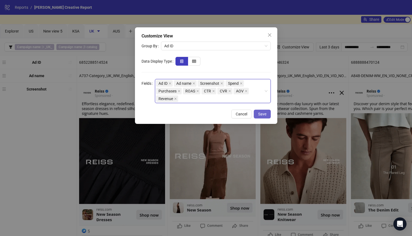
click at [261, 112] on span "Save" at bounding box center [262, 114] width 8 height 4
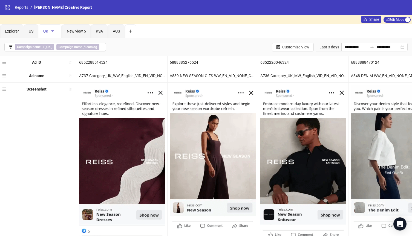
click at [52, 31] on icon "caret-down" at bounding box center [53, 31] width 4 height 4
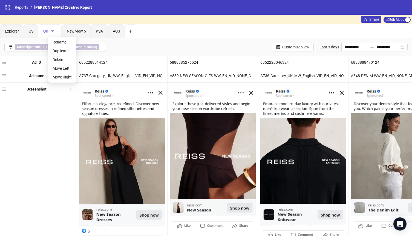
click at [52, 31] on icon "caret-down" at bounding box center [53, 31] width 4 height 4
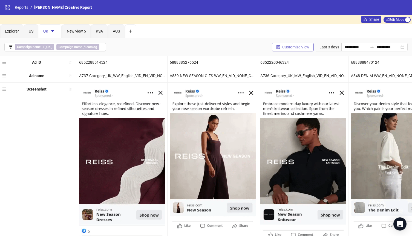
click at [291, 46] on span "Customize View" at bounding box center [295, 47] width 27 height 4
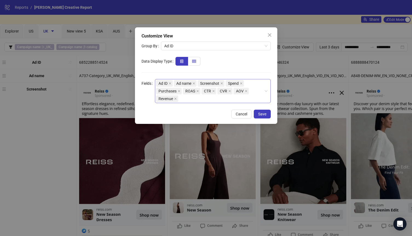
click at [195, 63] on icon "table" at bounding box center [194, 61] width 4 height 4
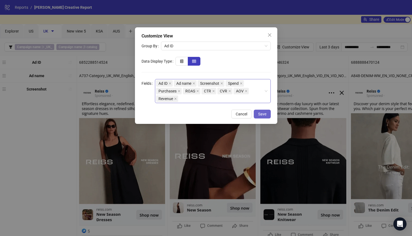
click at [263, 116] on span "Save" at bounding box center [262, 114] width 8 height 4
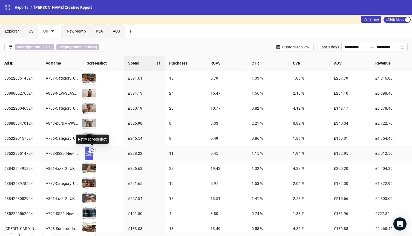
click at [93, 151] on icon "reload" at bounding box center [92, 150] width 4 height 4
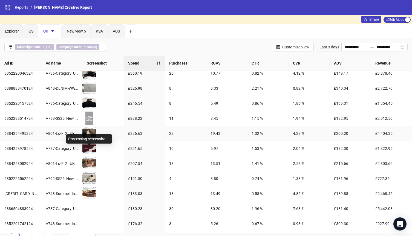
scroll to position [36, 0]
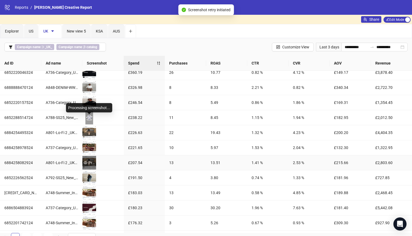
click at [86, 163] on icon "eye" at bounding box center [85, 163] width 4 height 4
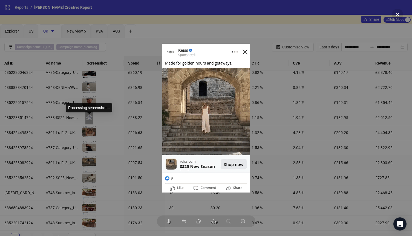
click at [125, 100] on div at bounding box center [206, 118] width 412 height 236
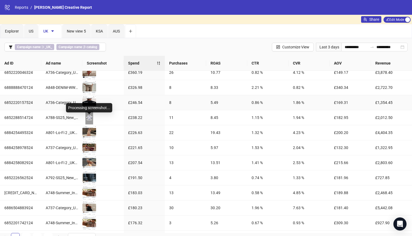
scroll to position [0, 0]
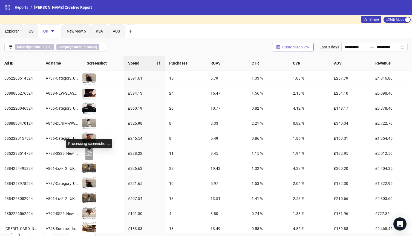
click at [285, 46] on span "Customize View" at bounding box center [295, 47] width 27 height 4
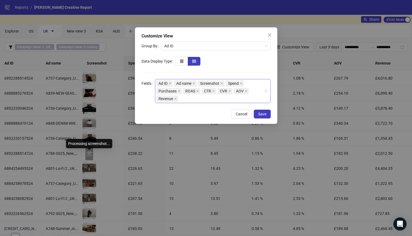
click at [201, 98] on div "Ad ID Ad name Screenshot Spend Purchases ROAS CTR CVR AOV Revenue" at bounding box center [210, 91] width 108 height 23
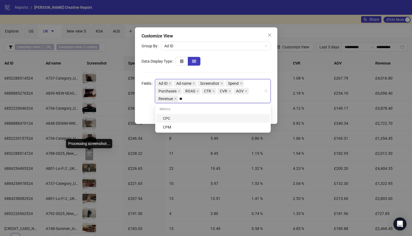
type input "***"
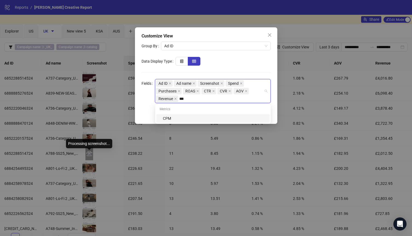
click at [169, 119] on div "CPM" at bounding box center [214, 118] width 103 height 6
drag, startPoint x: 186, startPoint y: 97, endPoint x: 193, endPoint y: 90, distance: 10.8
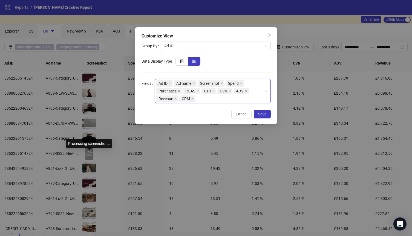
click at [193, 90] on div "Ad ID Ad name Screenshot Spend Purchases ROAS CTR CVR AOV Revenue CPM" at bounding box center [210, 91] width 108 height 23
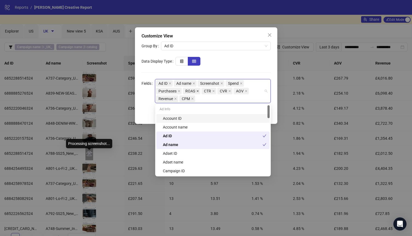
drag, startPoint x: 184, startPoint y: 100, endPoint x: 198, endPoint y: 94, distance: 15.3
click at [198, 94] on div "Ad ID Ad name Screenshot Spend Purchases ROAS CTR CVR AOV Revenue CPM" at bounding box center [210, 91] width 108 height 23
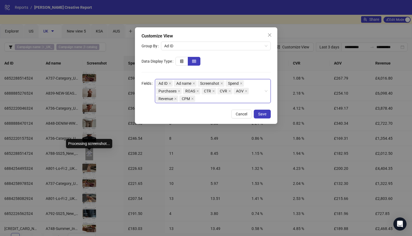
drag, startPoint x: 185, startPoint y: 98, endPoint x: 178, endPoint y: 97, distance: 7.1
click at [178, 97] on div "Ad ID Ad name Screenshot Spend Purchases ROAS CTR CVR AOV Revenue CPM" at bounding box center [210, 91] width 108 height 23
click at [266, 112] on span "Save" at bounding box center [262, 114] width 8 height 4
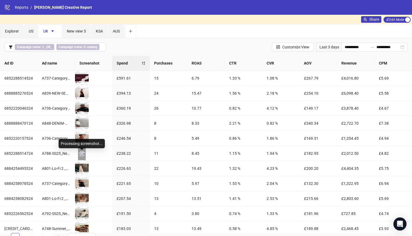
click at [163, 40] on div "**********" at bounding box center [206, 47] width 412 height 18
click at [52, 31] on icon "caret-down" at bounding box center [52, 31] width 3 height 2
click at [117, 43] on div "**********" at bounding box center [206, 47] width 412 height 18
click at [53, 31] on icon "caret-down" at bounding box center [52, 31] width 3 height 2
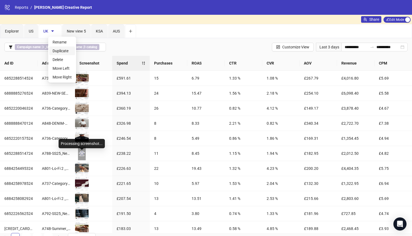
click at [63, 53] on span "Duplicate" at bounding box center [62, 51] width 19 height 6
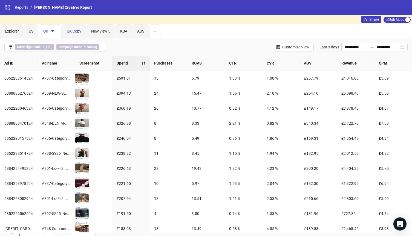
click at [79, 31] on span "UK Copy" at bounding box center [74, 31] width 15 height 4
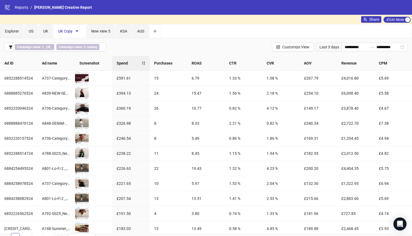
click at [77, 32] on icon "caret-down" at bounding box center [77, 31] width 4 height 4
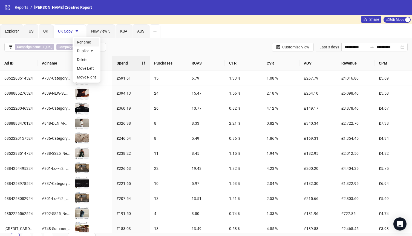
click at [87, 45] on li "Rename" at bounding box center [87, 42] width 26 height 9
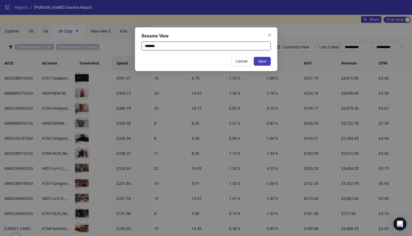
drag, startPoint x: 166, startPoint y: 48, endPoint x: 137, endPoint y: 47, distance: 29.3
click at [137, 47] on div "Rename View ******* Cancel Save" at bounding box center [206, 49] width 142 height 44
type input "**"
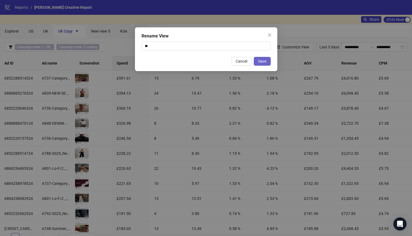
click at [265, 60] on span "Save" at bounding box center [262, 61] width 8 height 4
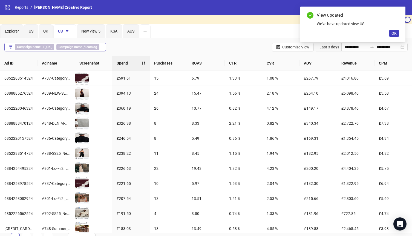
click at [47, 46] on b "_UK_" at bounding box center [48, 47] width 7 height 4
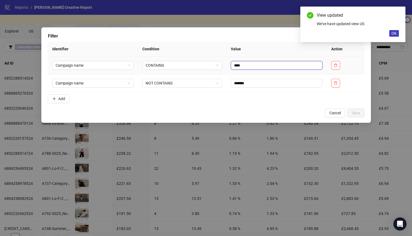
click at [239, 66] on input "****" at bounding box center [277, 65] width 92 height 9
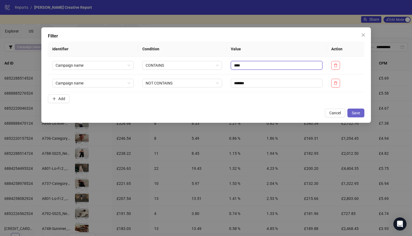
type input "****"
click at [359, 115] on button "Save" at bounding box center [355, 113] width 17 height 9
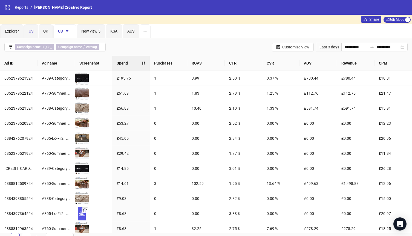
click at [34, 30] on div "US" at bounding box center [31, 31] width 14 height 14
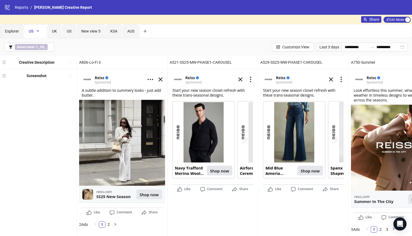
click at [39, 30] on icon "caret-down" at bounding box center [38, 31] width 4 height 4
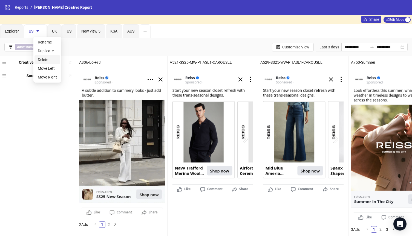
click at [47, 59] on span "Delete" at bounding box center [47, 60] width 19 height 6
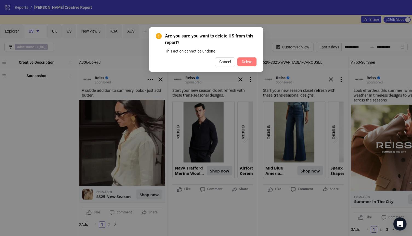
click at [243, 62] on span "Delete" at bounding box center [247, 62] width 10 height 4
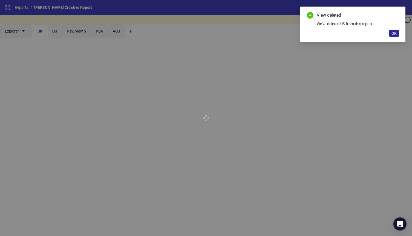
click at [393, 33] on span "OK" at bounding box center [393, 33] width 5 height 4
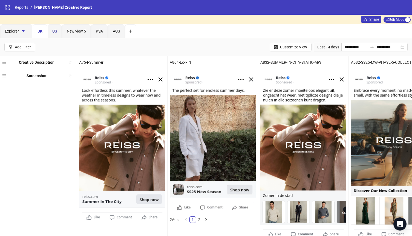
click at [52, 33] on span "US" at bounding box center [54, 31] width 5 height 4
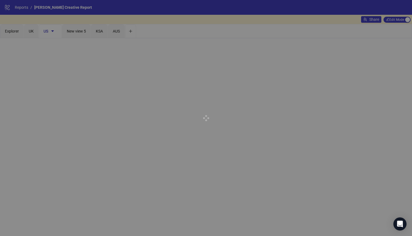
click at [36, 35] on div at bounding box center [206, 118] width 412 height 236
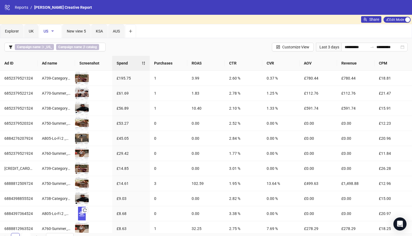
click at [53, 32] on icon "caret-down" at bounding box center [53, 31] width 4 height 4
click at [64, 52] on span "Duplicate" at bounding box center [62, 51] width 19 height 6
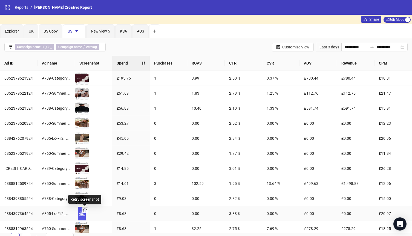
click at [85, 209] on icon "reload" at bounding box center [85, 211] width 4 height 4
click at [53, 35] on div "US Copy" at bounding box center [51, 31] width 24 height 14
click at [62, 31] on icon "caret-down" at bounding box center [62, 31] width 3 height 2
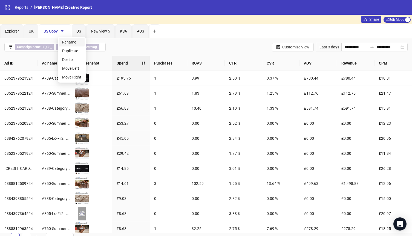
click at [73, 43] on span "Rename" at bounding box center [71, 42] width 19 height 6
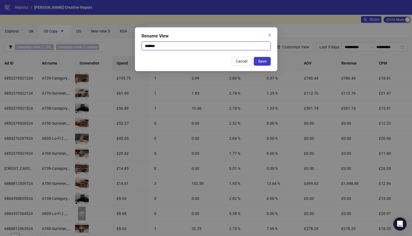
drag, startPoint x: 165, startPoint y: 47, endPoint x: 140, endPoint y: 47, distance: 25.2
click at [140, 47] on div "Rename View ******* Cancel Save" at bounding box center [206, 49] width 142 height 44
type input "***"
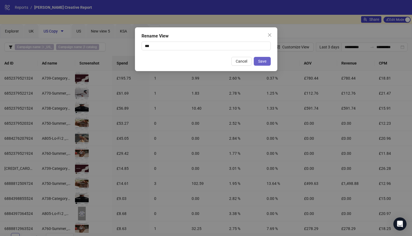
click at [264, 61] on span "Save" at bounding box center [262, 61] width 8 height 4
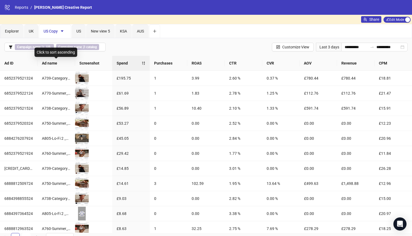
click at [38, 48] on div "Click to sort ascending" at bounding box center [55, 52] width 43 height 9
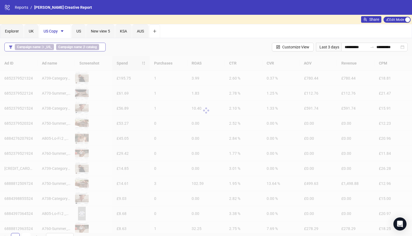
click at [27, 45] on b "Campaign name" at bounding box center [29, 47] width 24 height 4
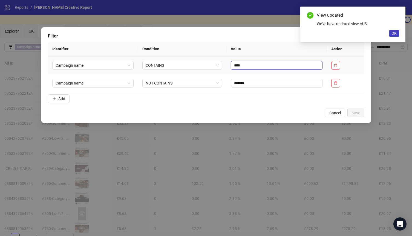
click at [238, 65] on input "****" at bounding box center [277, 65] width 92 height 9
type input "*****"
click at [358, 112] on span "Save" at bounding box center [356, 113] width 8 height 4
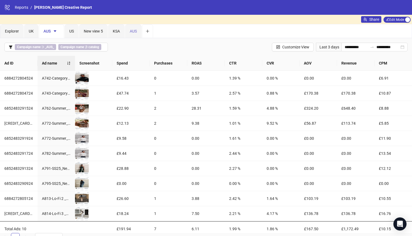
click at [139, 33] on div "AUS" at bounding box center [133, 31] width 16 height 14
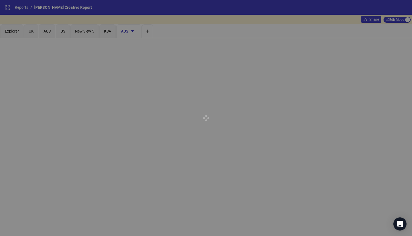
click at [133, 31] on div at bounding box center [206, 118] width 412 height 236
